Goal: Transaction & Acquisition: Purchase product/service

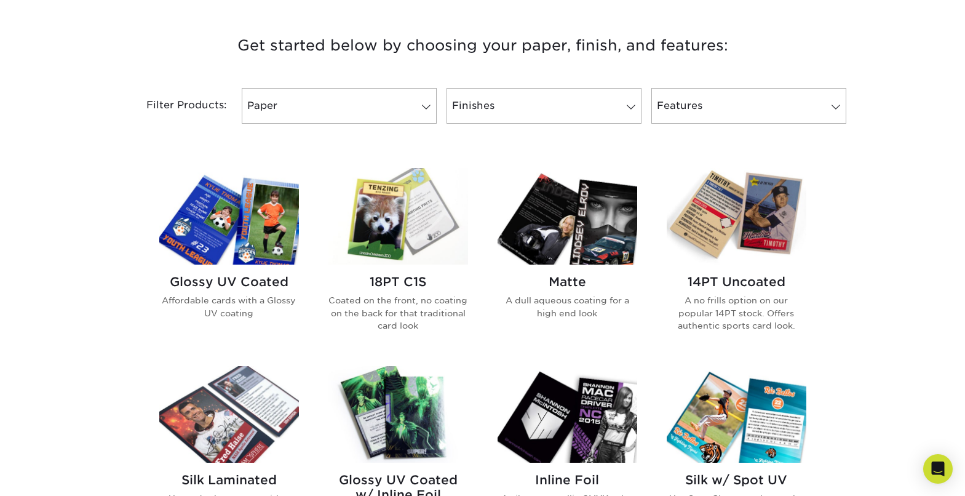
scroll to position [455, 0]
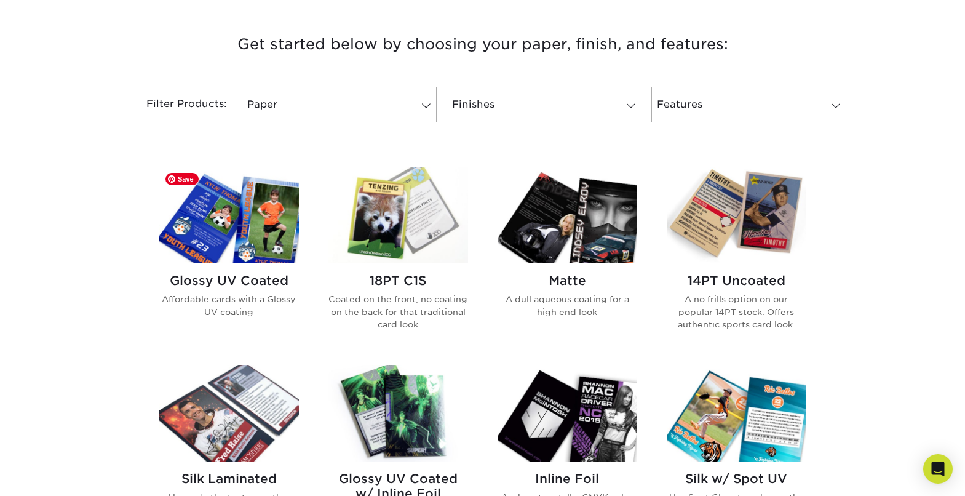
click at [270, 255] on img at bounding box center [229, 215] width 140 height 97
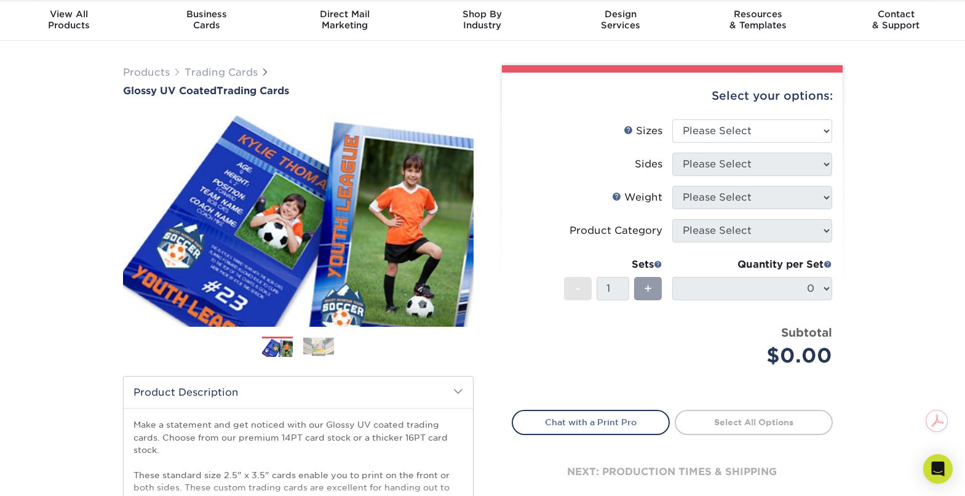
scroll to position [39, 0]
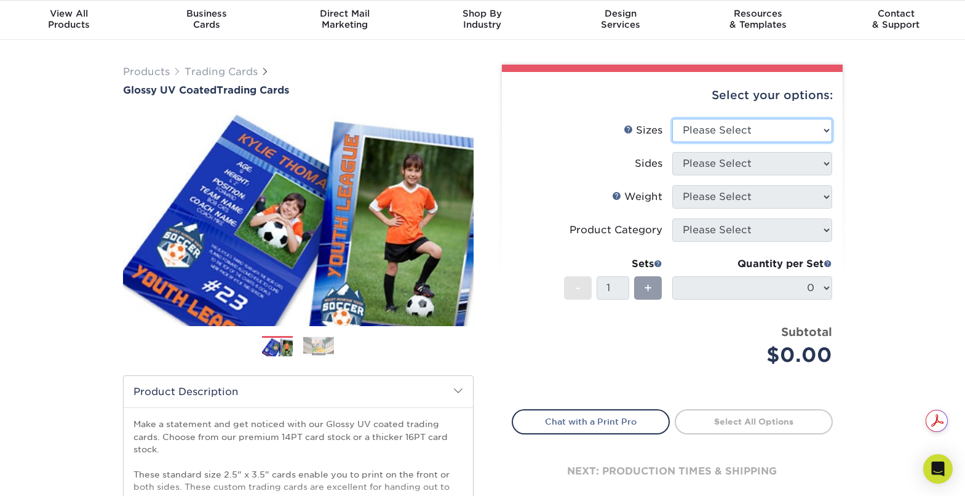
click at [830, 133] on select "Please Select 2.5" x 3.5"" at bounding box center [752, 130] width 160 height 23
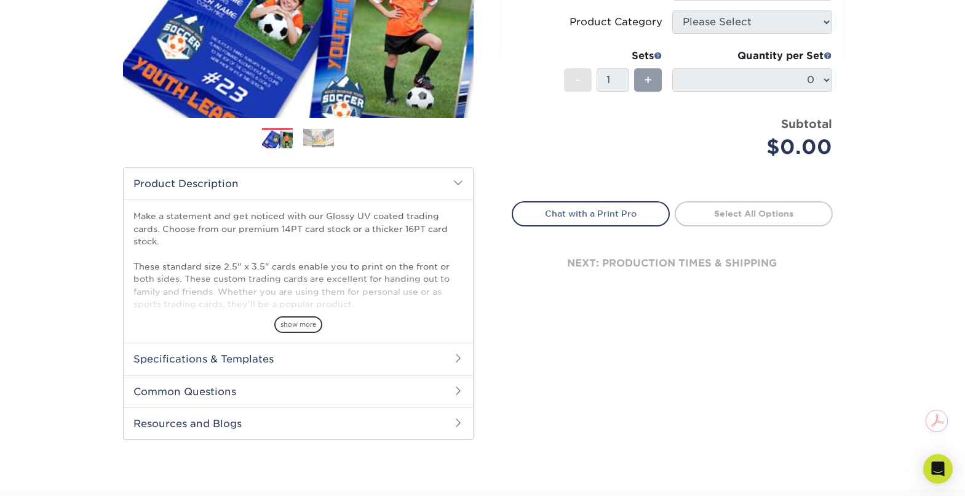
scroll to position [253, 0]
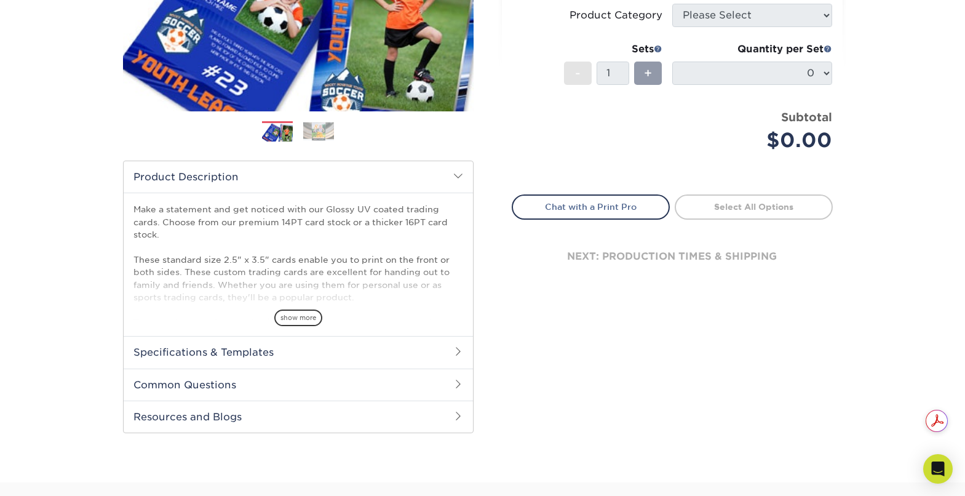
click at [762, 255] on div "next: production times & shipping" at bounding box center [672, 257] width 321 height 74
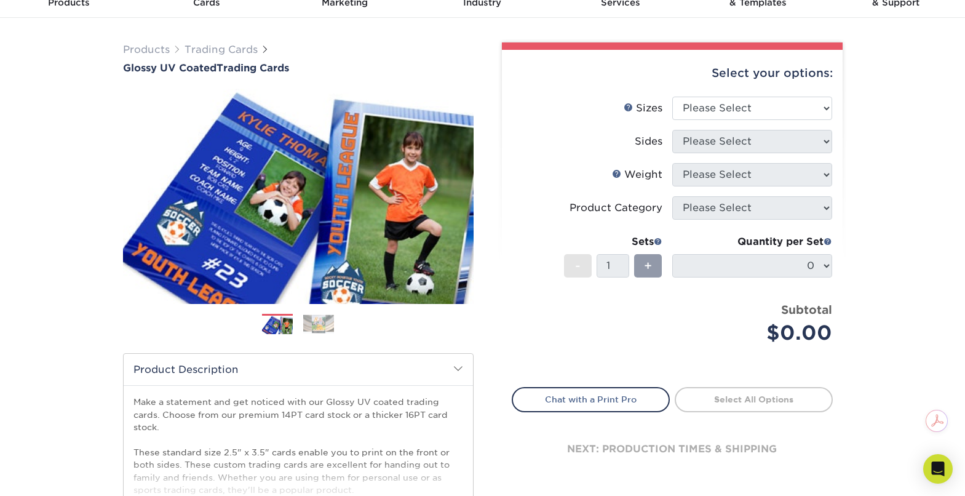
scroll to position [0, 0]
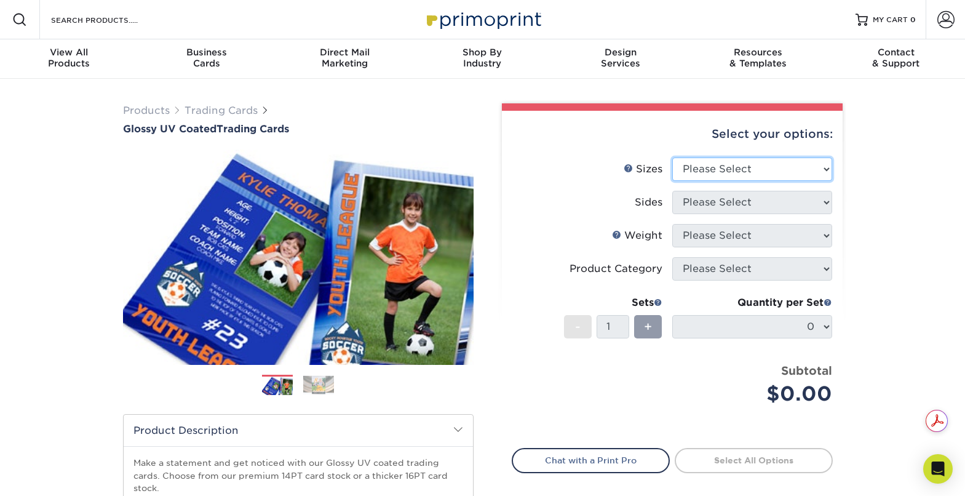
click at [716, 172] on select "Please Select 2.5" x 3.5"" at bounding box center [752, 168] width 160 height 23
select select "2.50x3.50"
click at [672, 157] on select "Please Select 2.5" x 3.5"" at bounding box center [752, 168] width 160 height 23
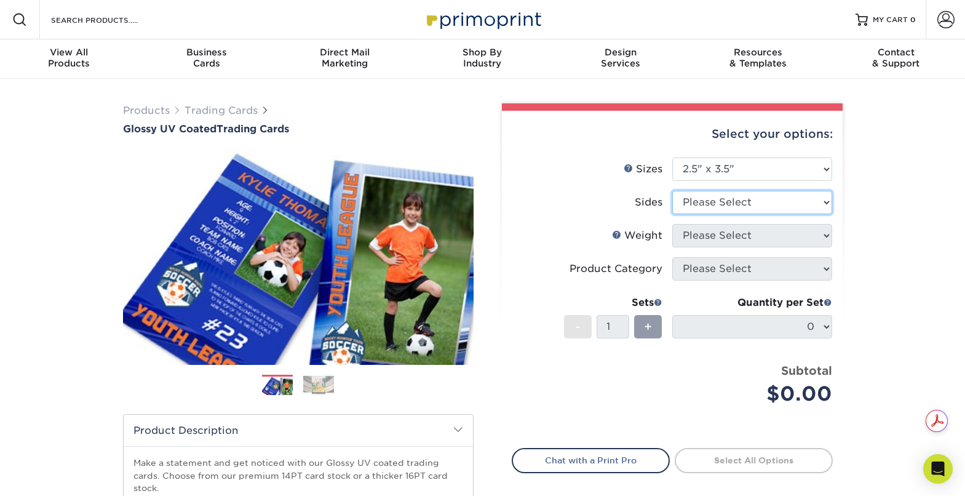
click at [825, 204] on select "Please Select Print Both Sides Print Front Only" at bounding box center [752, 202] width 160 height 23
select select "13abbda7-1d64-4f25-8bb2-c179b224825d"
click at [672, 191] on select "Please Select Print Both Sides Print Front Only" at bounding box center [752, 202] width 160 height 23
click at [823, 236] on select "Please Select 16PT 14PT 18PT C1S" at bounding box center [752, 235] width 160 height 23
select select "16PT"
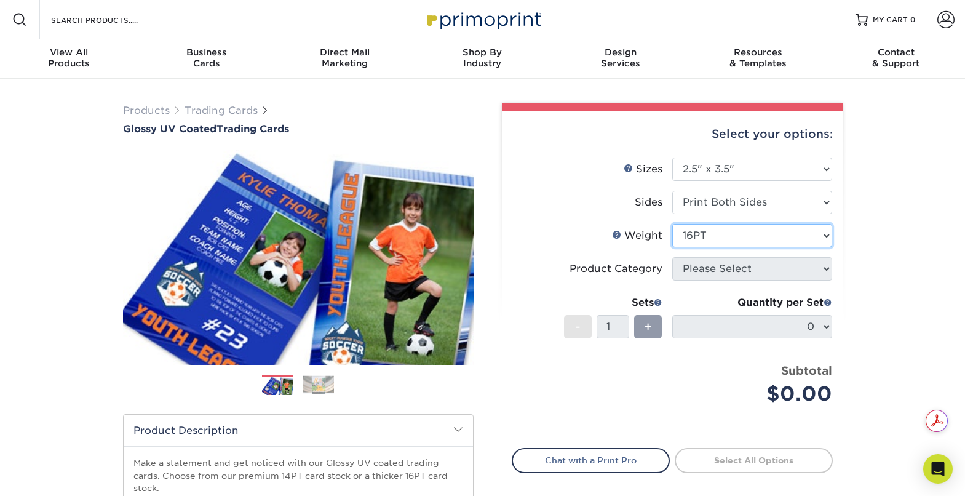
click at [672, 224] on select "Please Select 16PT 14PT 18PT C1S" at bounding box center [752, 235] width 160 height 23
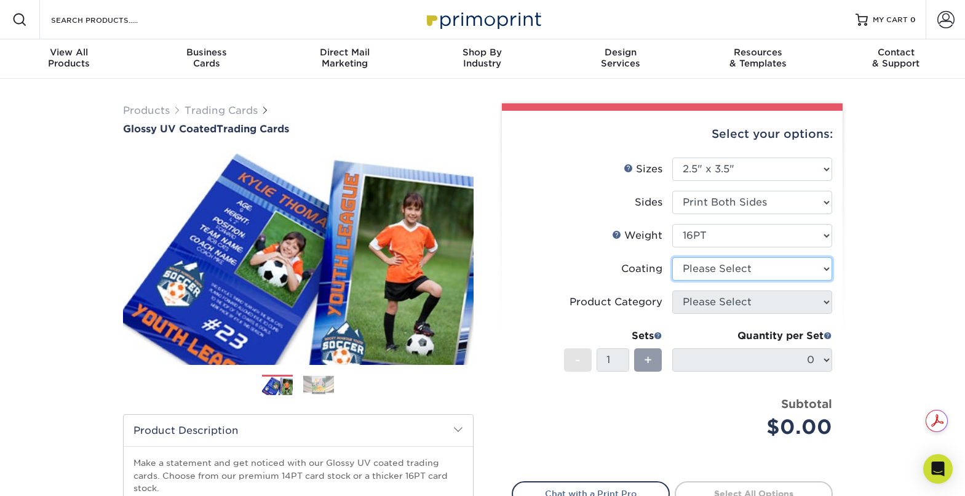
click at [824, 272] on select at bounding box center [752, 268] width 160 height 23
click at [672, 257] on select at bounding box center [752, 268] width 160 height 23
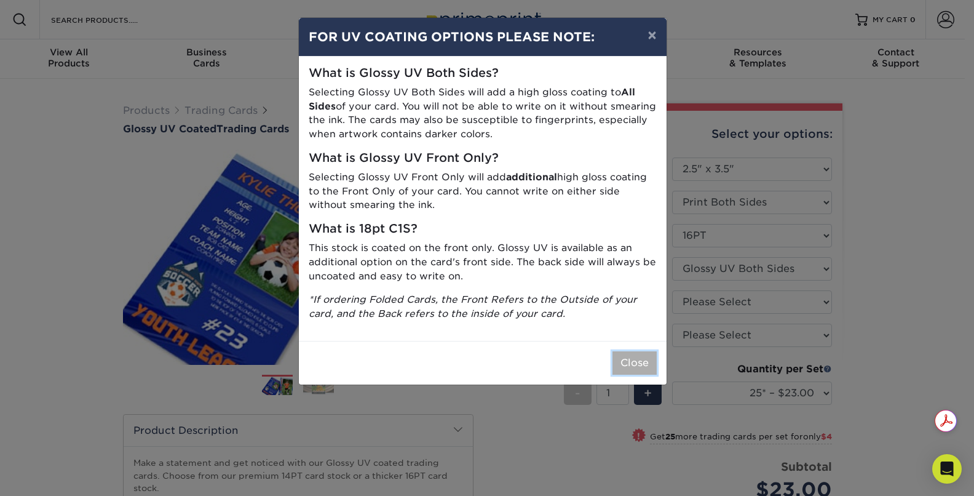
click at [628, 364] on button "Close" at bounding box center [635, 362] width 44 height 23
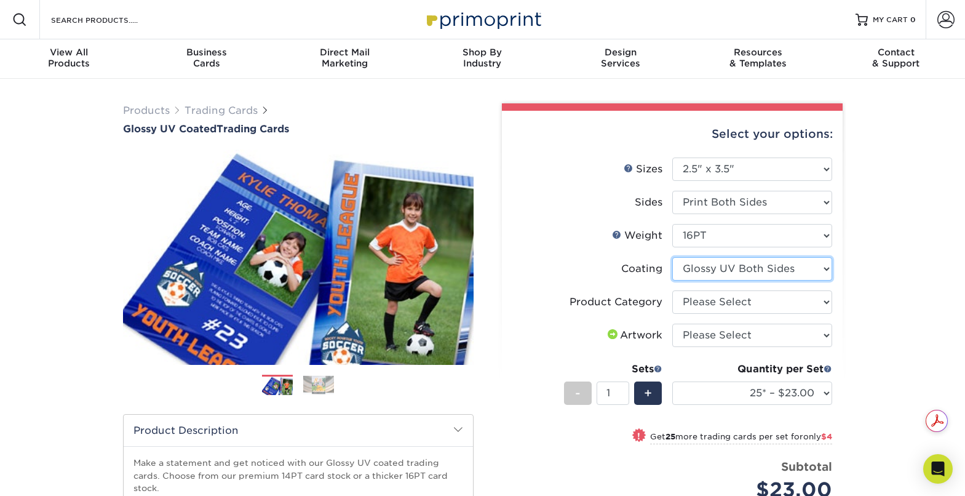
click at [821, 271] on select at bounding box center [752, 268] width 160 height 23
select select "1e8116af-acfc-44b1-83dc-8181aa338834"
click at [672, 257] on select at bounding box center [752, 268] width 160 height 23
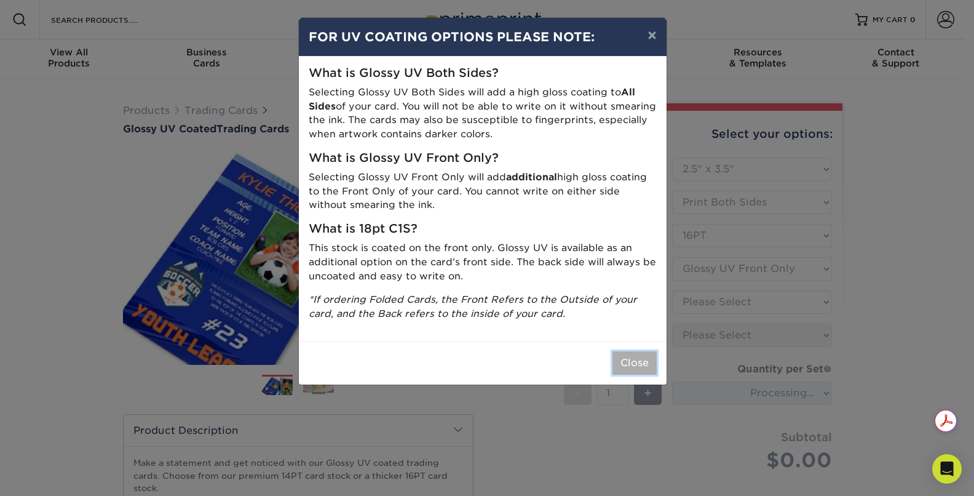
click at [629, 360] on button "Close" at bounding box center [635, 362] width 44 height 23
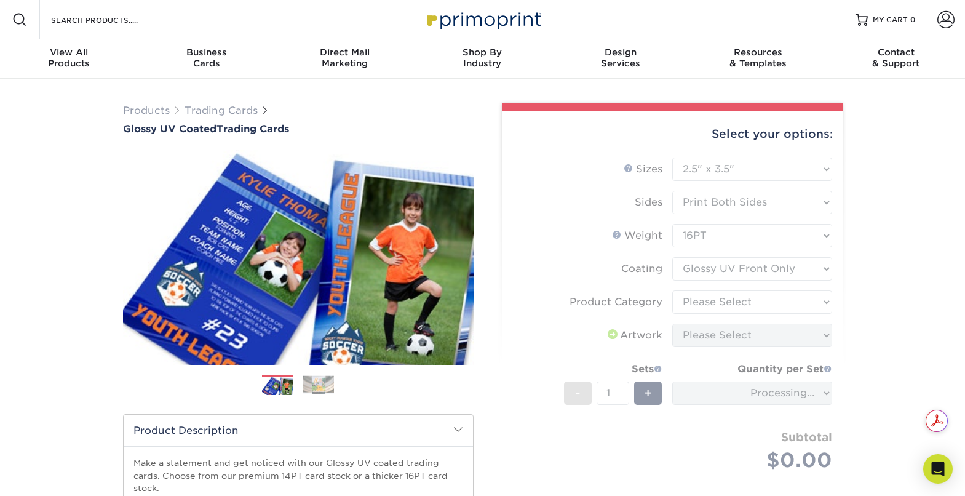
drag, startPoint x: 821, startPoint y: 300, endPoint x: 832, endPoint y: 306, distance: 11.8
click at [821, 300] on form "Sizes Help Sizes Please Select 2.5" x 3.5" Sides Please Select 16PT - 1" at bounding box center [672, 328] width 321 height 343
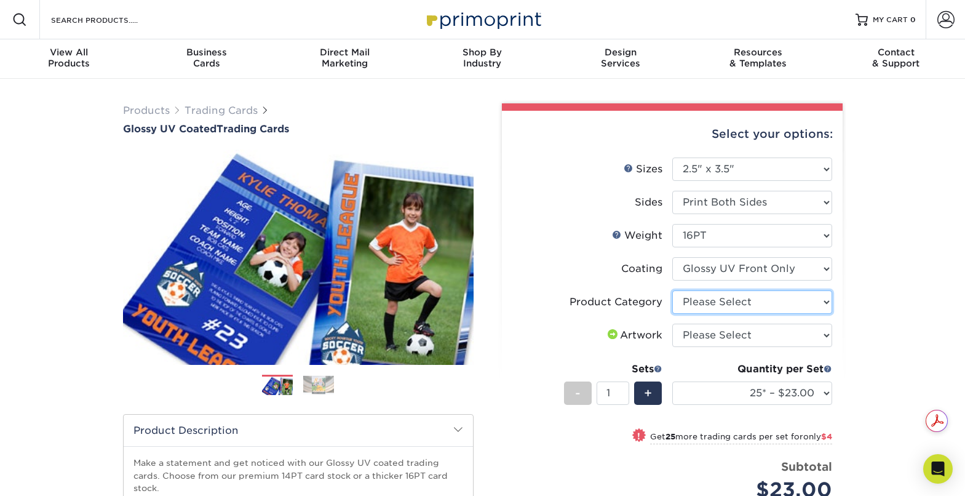
click at [826, 303] on select "Please Select Trading Cards" at bounding box center [752, 301] width 160 height 23
select select "c2f9bce9-36c2-409d-b101-c29d9d031e18"
click at [672, 290] on select "Please Select Trading Cards" at bounding box center [752, 301] width 160 height 23
click at [821, 333] on select "Please Select I will upload files I need a design - $100" at bounding box center [752, 335] width 160 height 23
select select "upload"
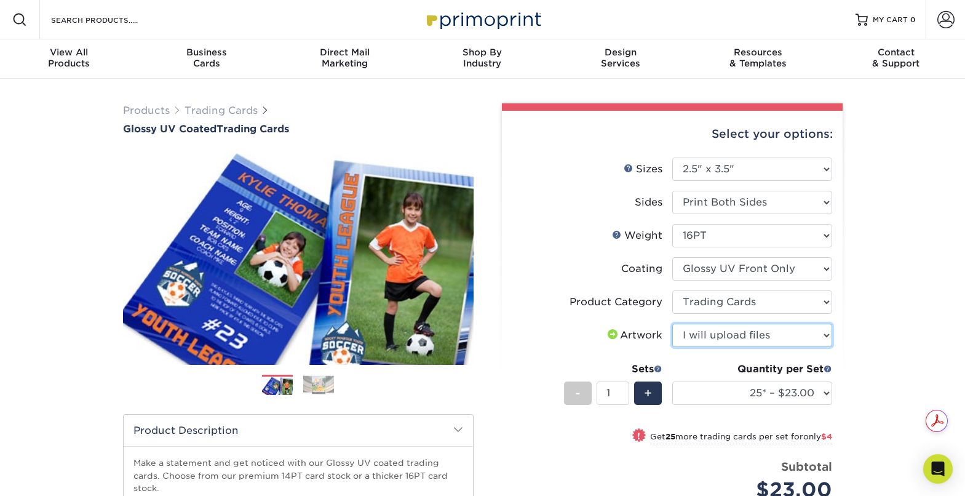
click at [672, 324] on select "Please Select I will upload files I need a design - $100" at bounding box center [752, 335] width 160 height 23
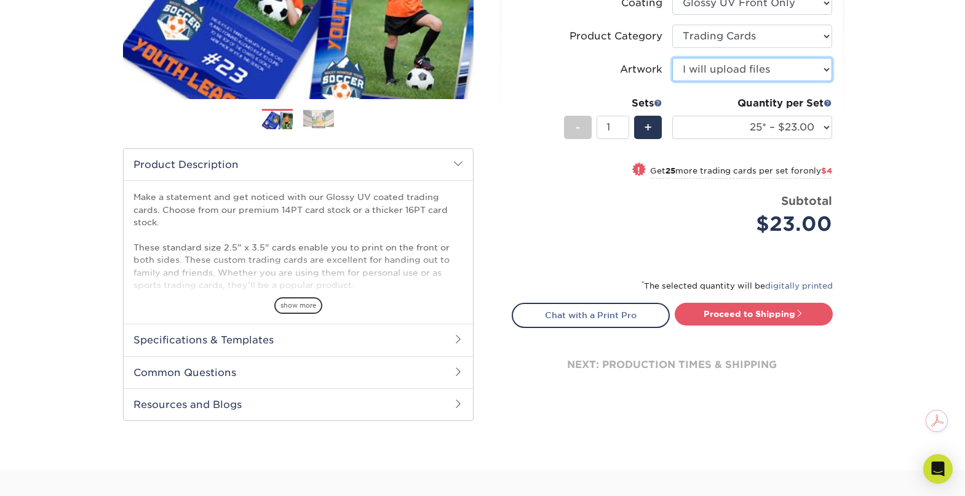
scroll to position [265, 0]
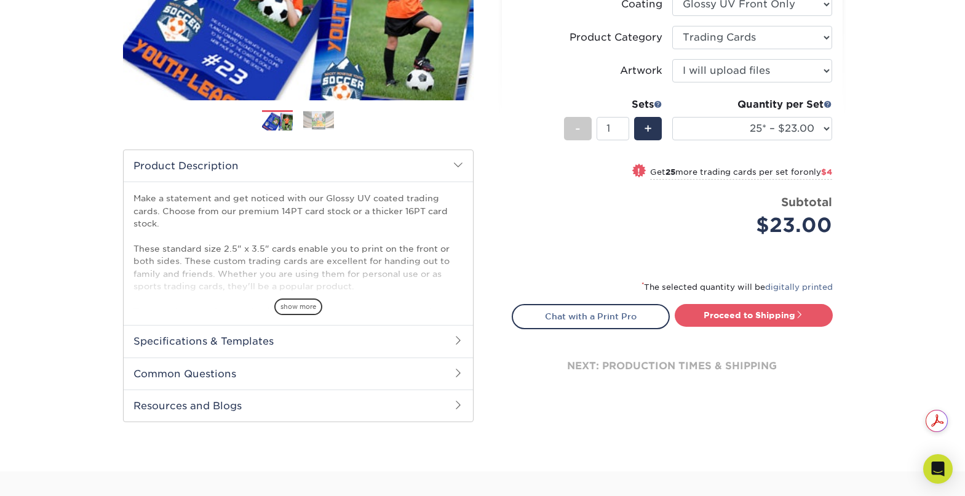
click at [298, 308] on span "show more" at bounding box center [298, 306] width 48 height 17
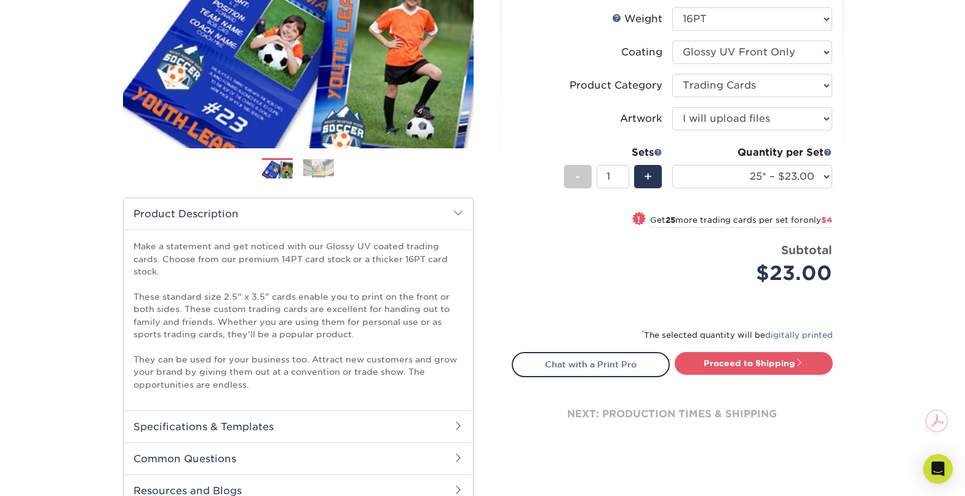
scroll to position [0, 0]
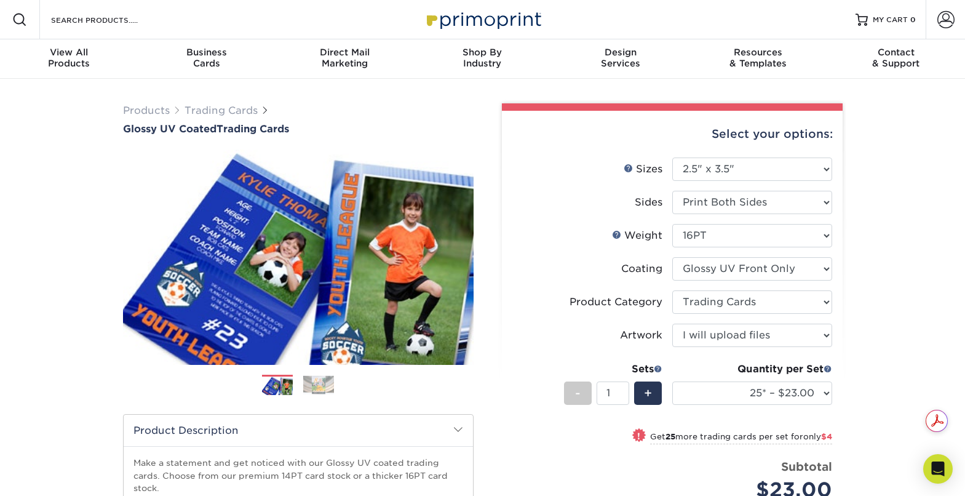
click at [319, 387] on img at bounding box center [318, 384] width 31 height 19
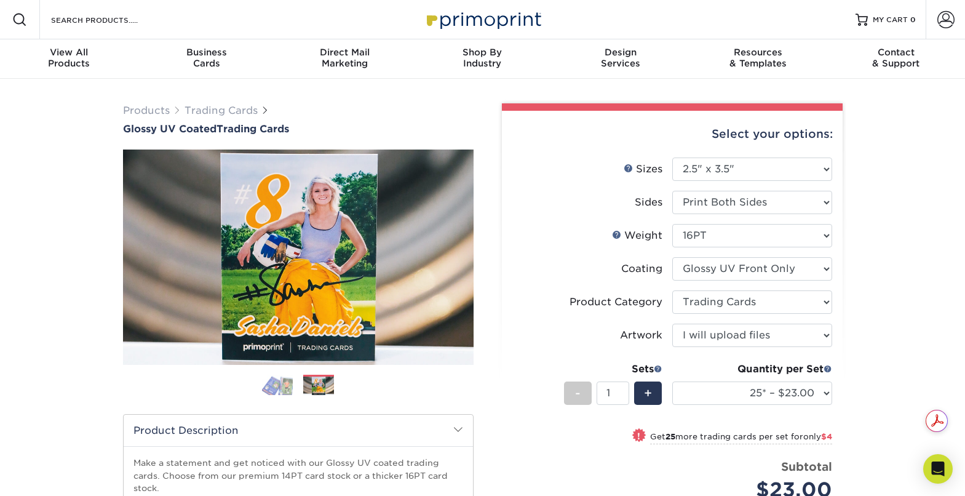
click at [329, 386] on img at bounding box center [318, 386] width 31 height 19
click at [291, 386] on img at bounding box center [277, 385] width 31 height 22
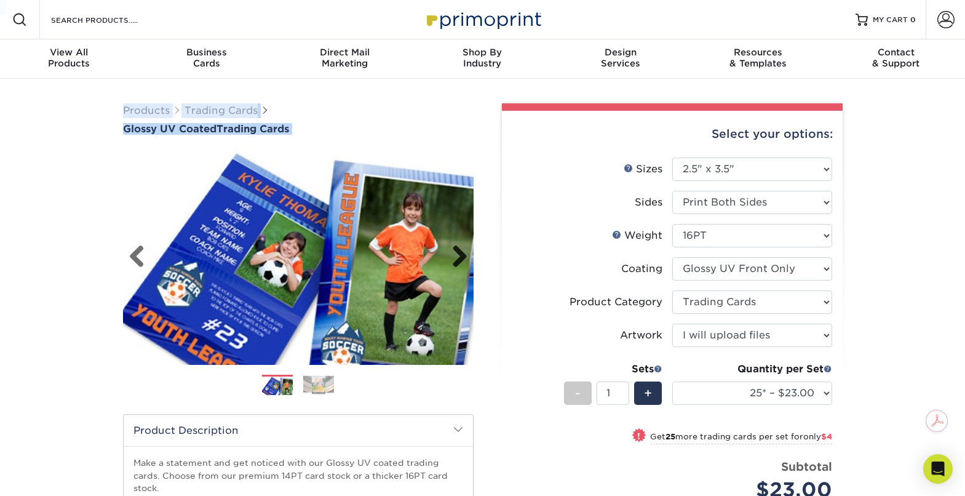
click at [460, 253] on link "Next" at bounding box center [455, 257] width 25 height 25
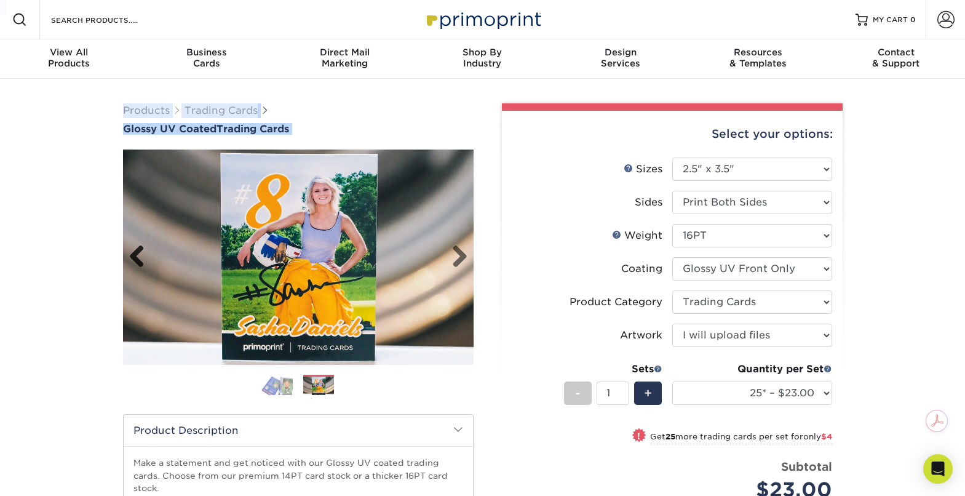
drag, startPoint x: 138, startPoint y: 264, endPoint x: 138, endPoint y: 255, distance: 9.2
click at [138, 255] on link "Previous" at bounding box center [141, 257] width 25 height 25
